Goal: Transaction & Acquisition: Purchase product/service

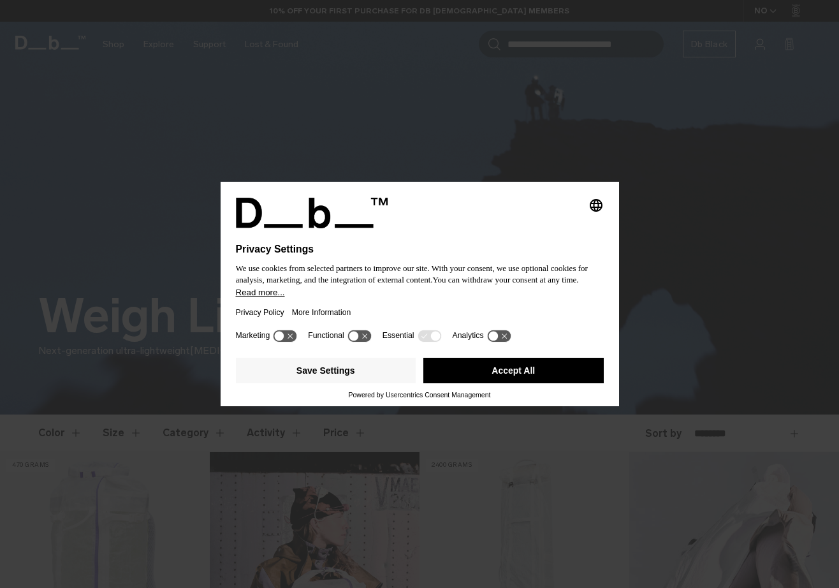
click at [519, 368] on button "Accept All" at bounding box center [514, 371] width 181 height 26
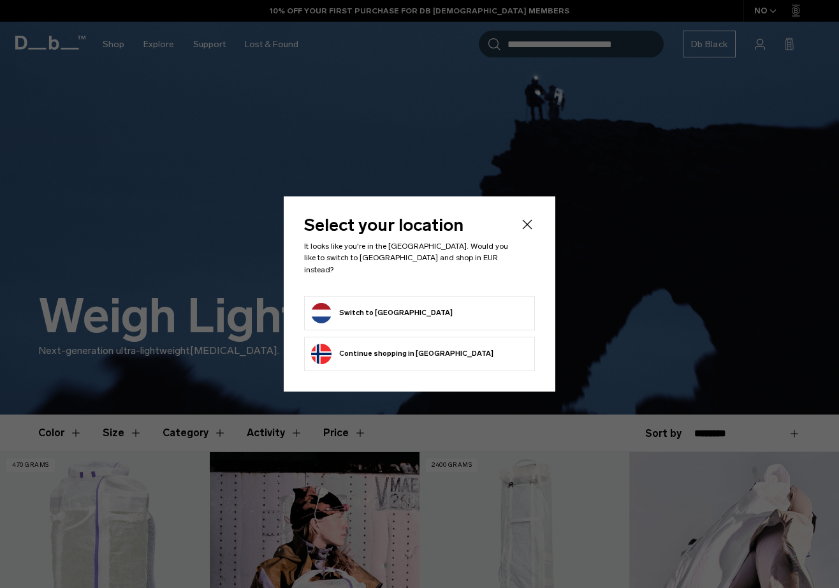
click at [400, 310] on button "Switch to Netherlands" at bounding box center [382, 313] width 142 height 20
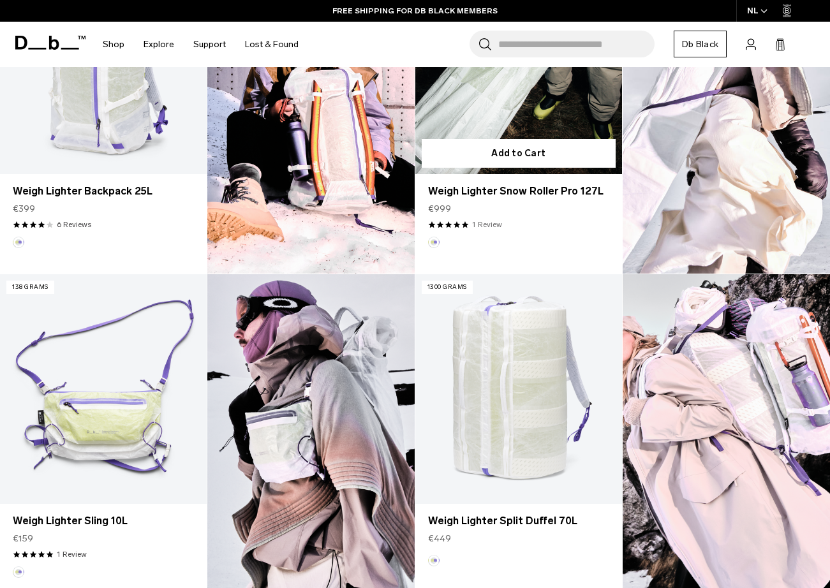
scroll to position [356, 0]
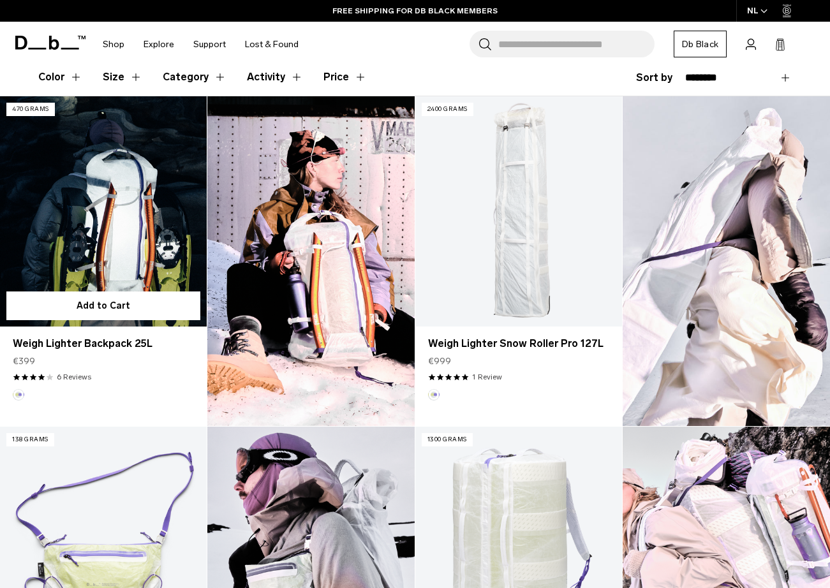
click at [106, 214] on link "Weigh Lighter Backpack 25L" at bounding box center [103, 211] width 207 height 230
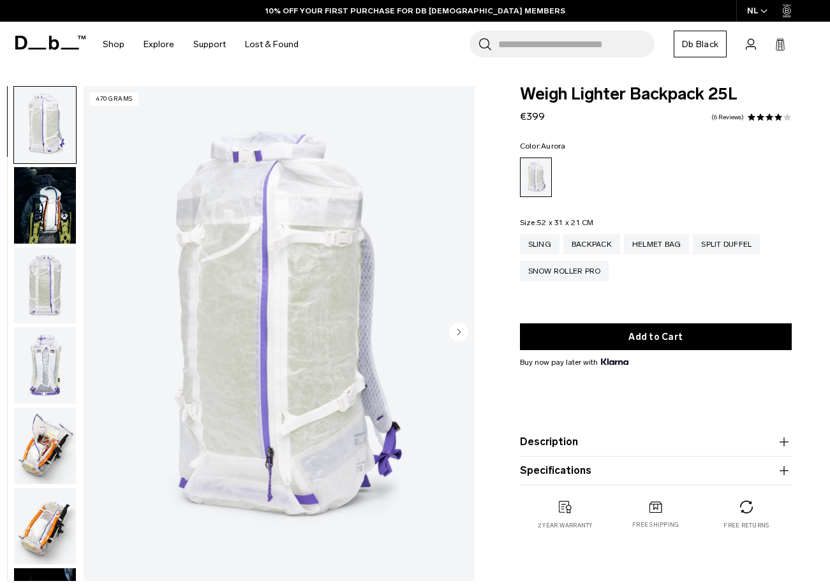
click at [50, 223] on img "button" at bounding box center [45, 205] width 62 height 77
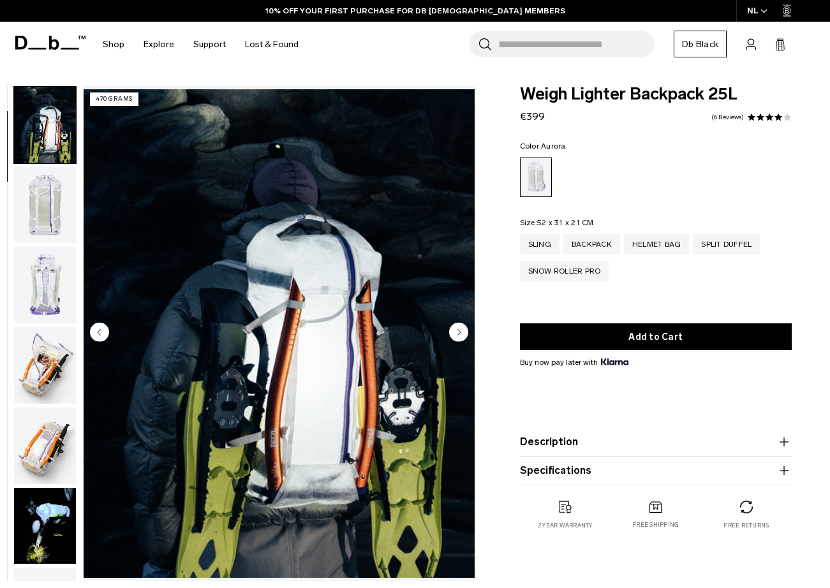
scroll to position [81, 0]
click at [54, 243] on img "button" at bounding box center [45, 204] width 62 height 77
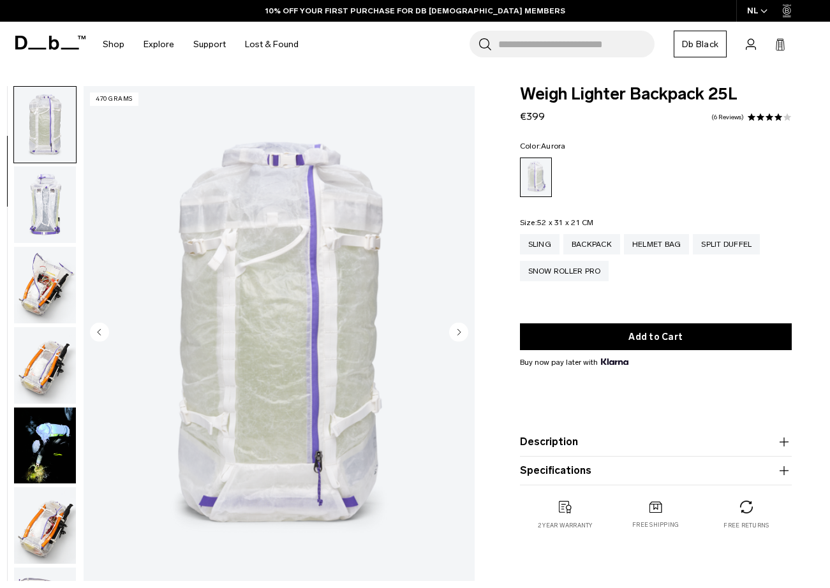
scroll to position [161, 0]
click at [55, 288] on img "button" at bounding box center [45, 284] width 62 height 77
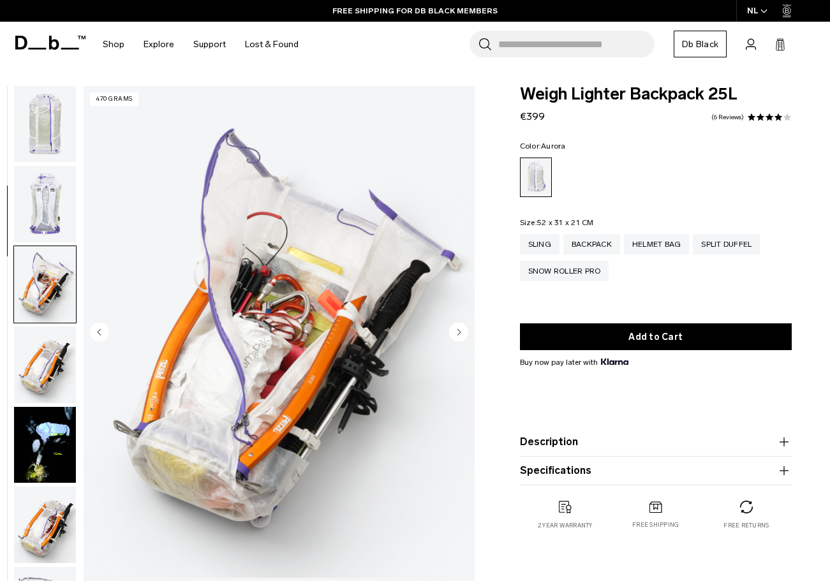
scroll to position [323, 0]
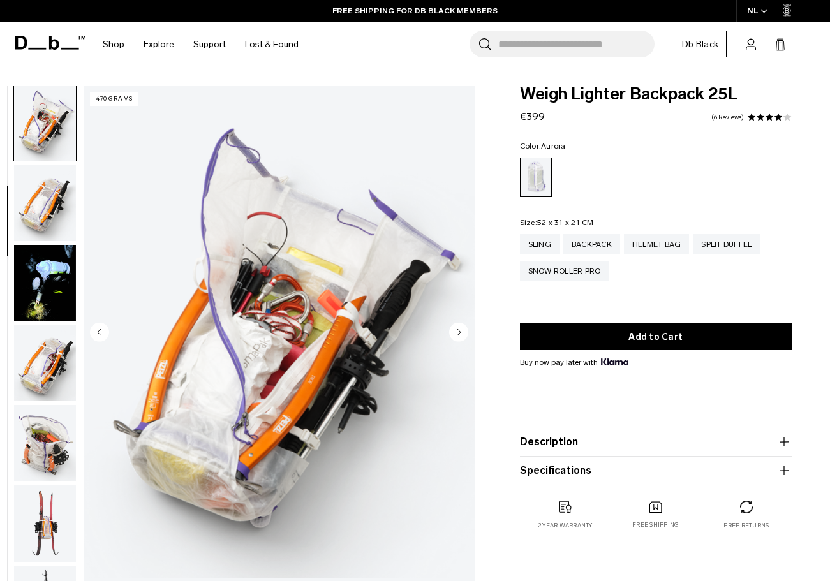
click at [54, 354] on img "button" at bounding box center [45, 363] width 62 height 77
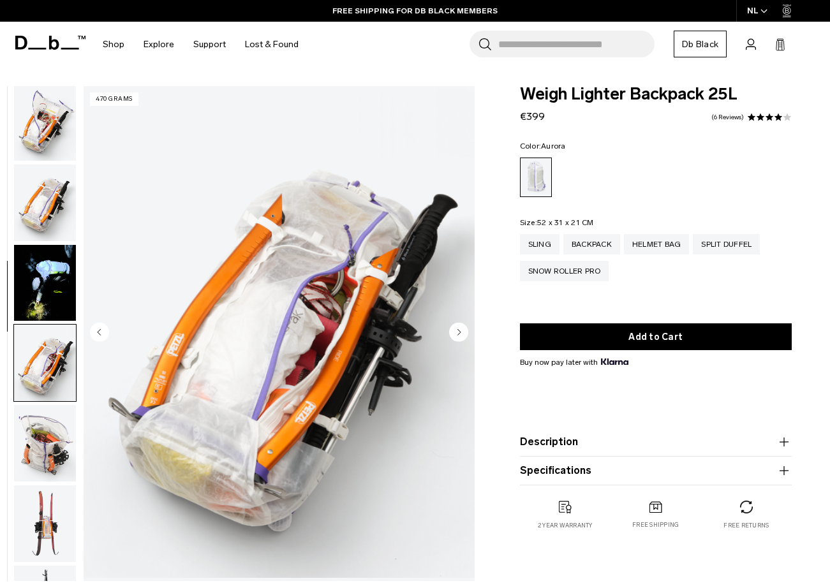
scroll to position [566, 0]
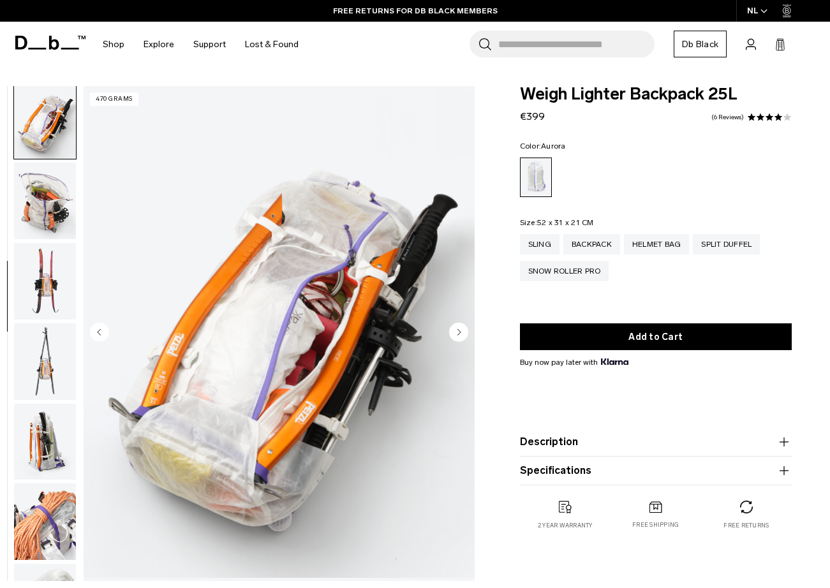
click at [52, 382] on img "button" at bounding box center [45, 361] width 62 height 77
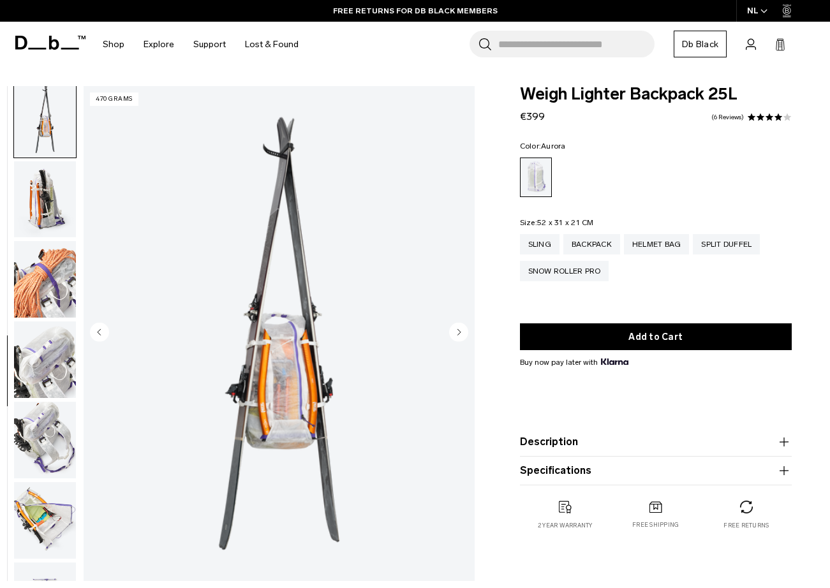
click at [54, 396] on img "button" at bounding box center [45, 360] width 62 height 77
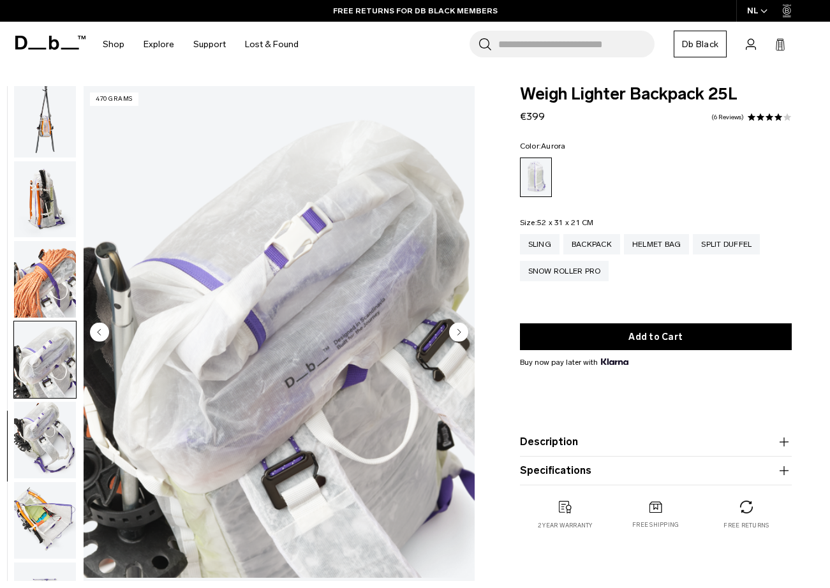
scroll to position [957, 0]
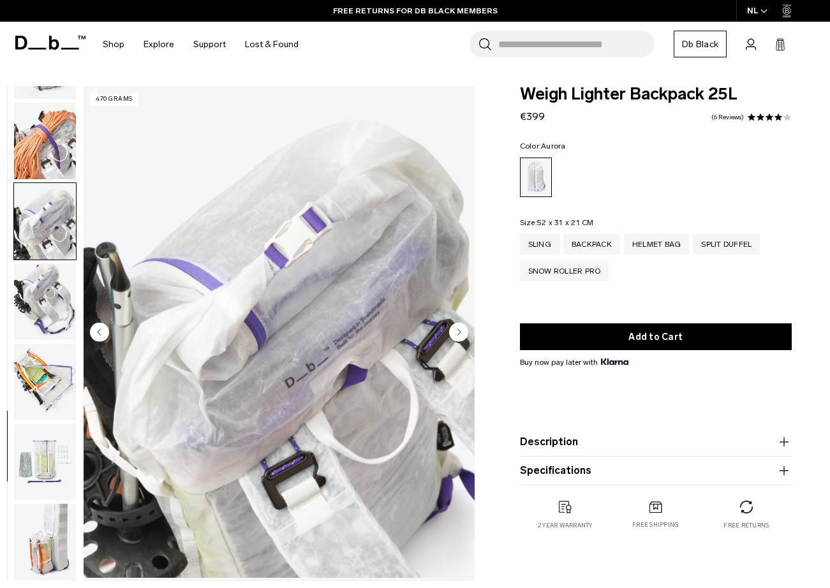
click at [52, 450] on img "button" at bounding box center [45, 462] width 62 height 77
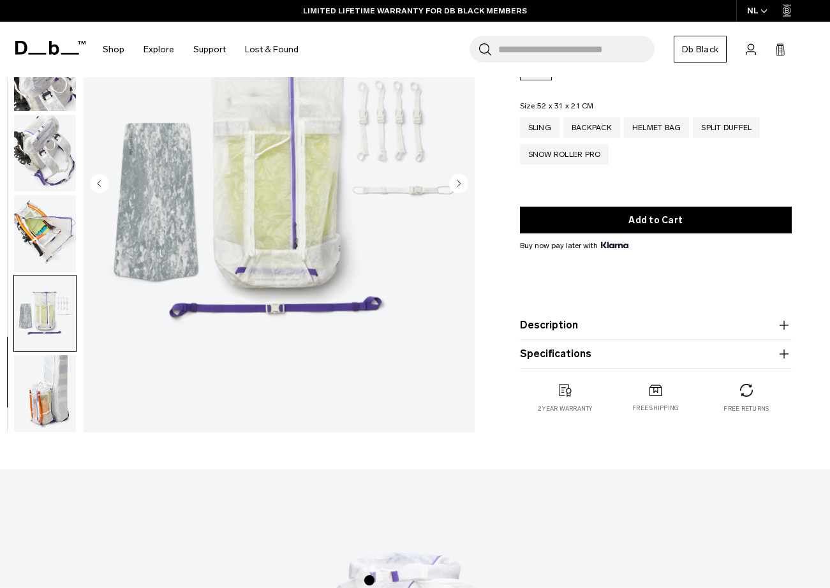
scroll to position [301, 0]
